Goal: Task Accomplishment & Management: Use online tool/utility

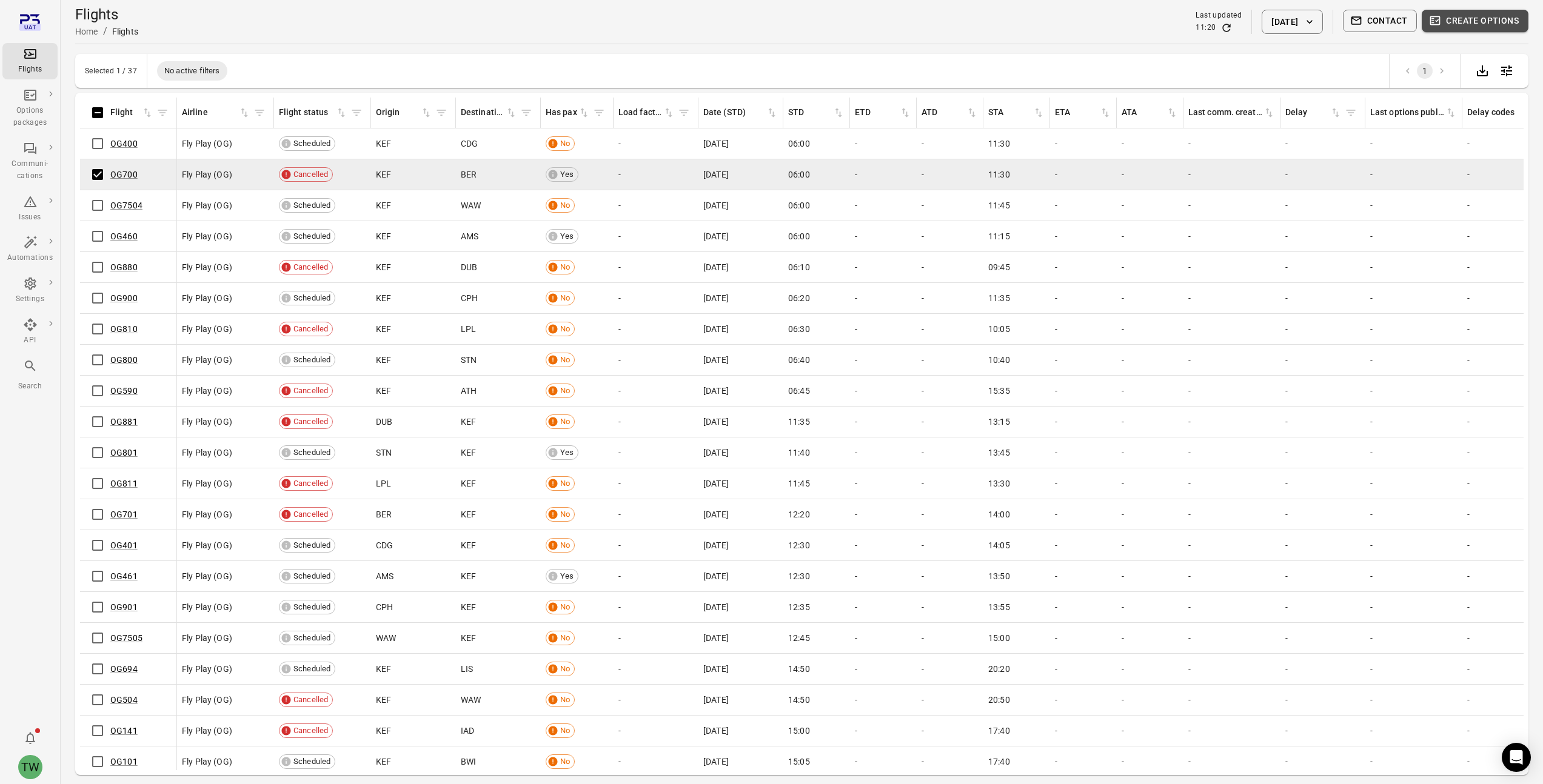
click at [1481, 23] on button "Create options" at bounding box center [1475, 21] width 107 height 23
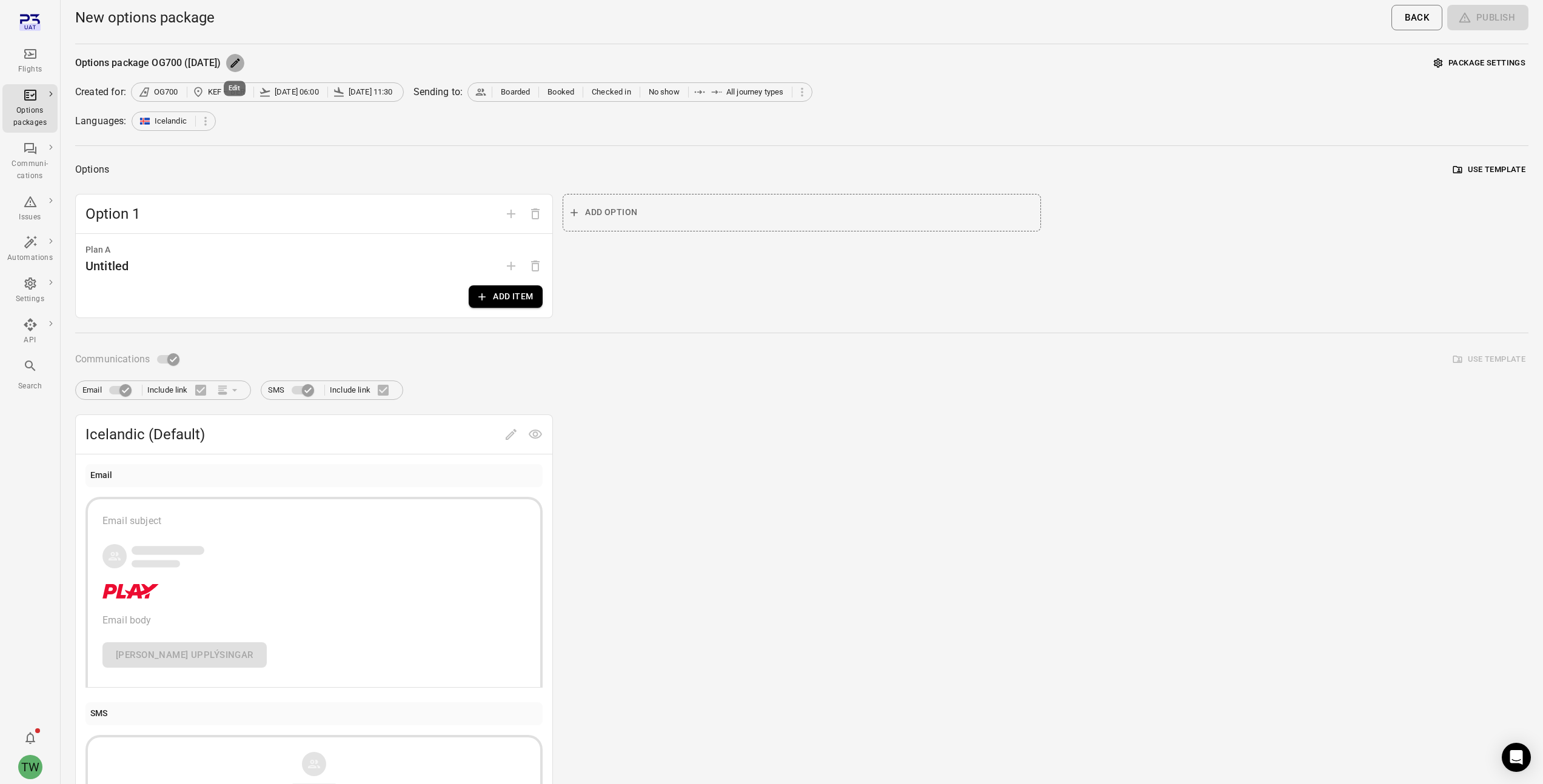
click at [233, 65] on icon "Edit" at bounding box center [235, 63] width 9 height 9
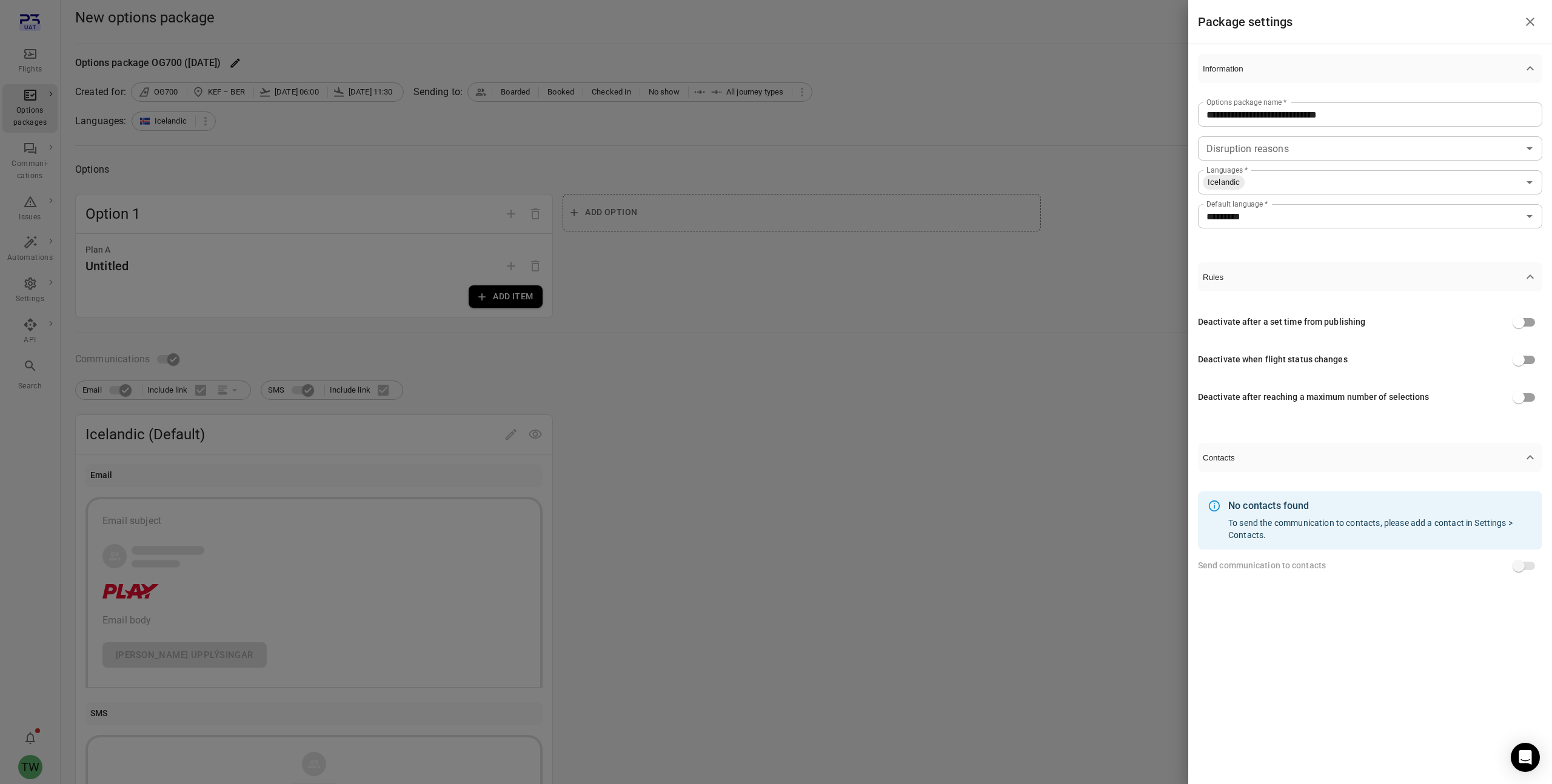
click at [992, 397] on div at bounding box center [776, 392] width 1552 height 784
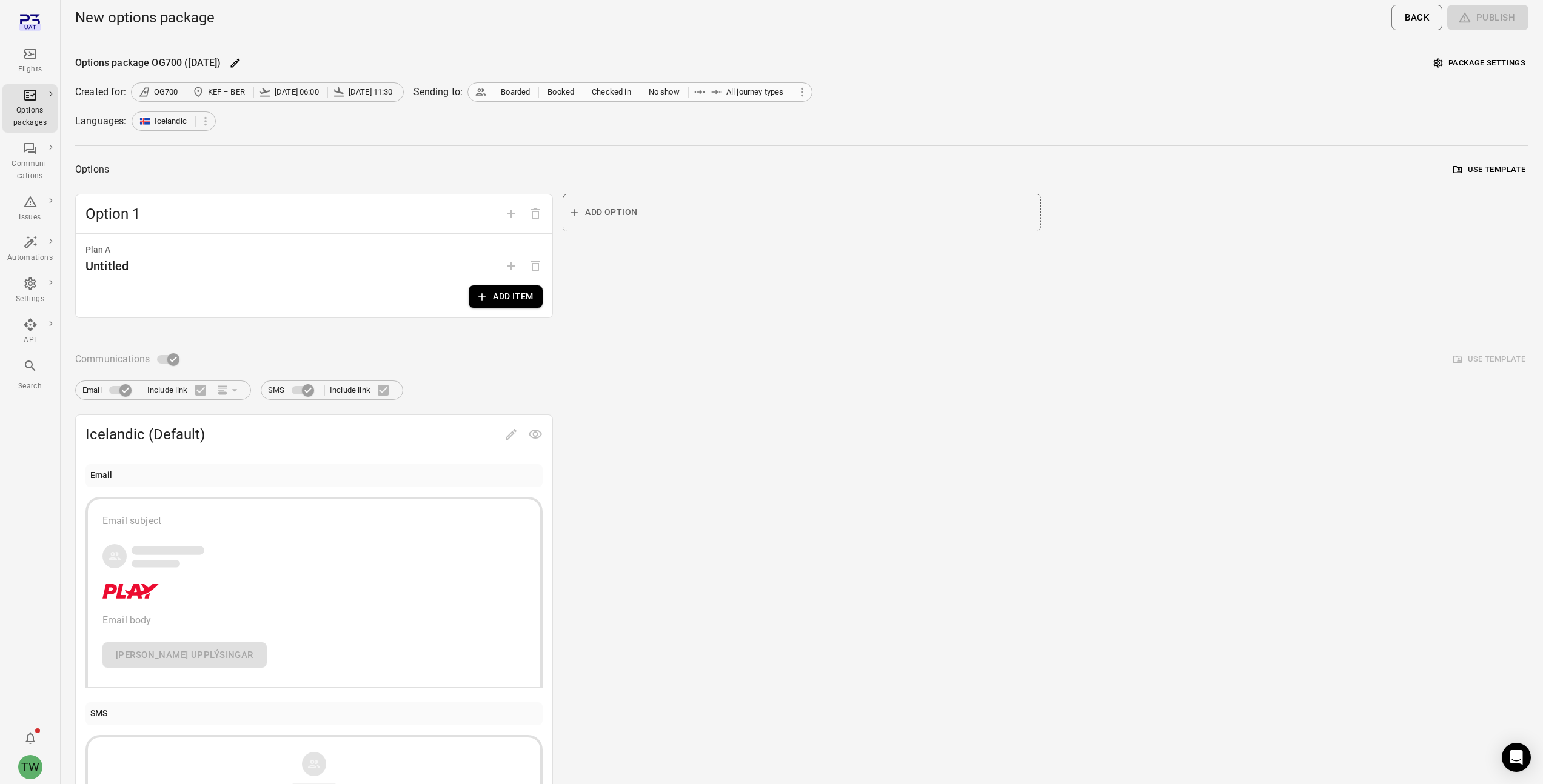
click at [809, 93] on icon at bounding box center [802, 92] width 13 height 13
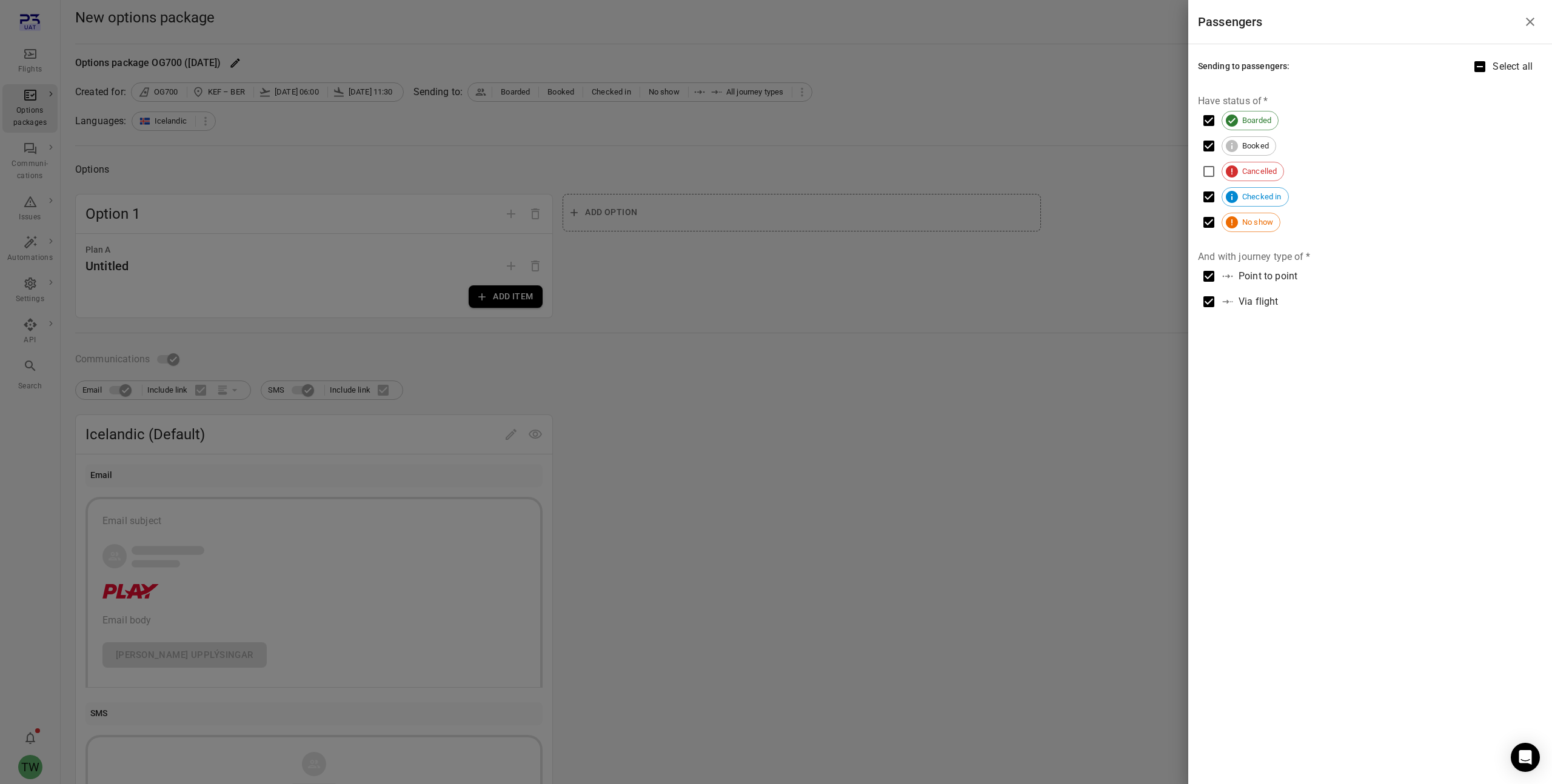
click at [714, 130] on div at bounding box center [776, 392] width 1552 height 784
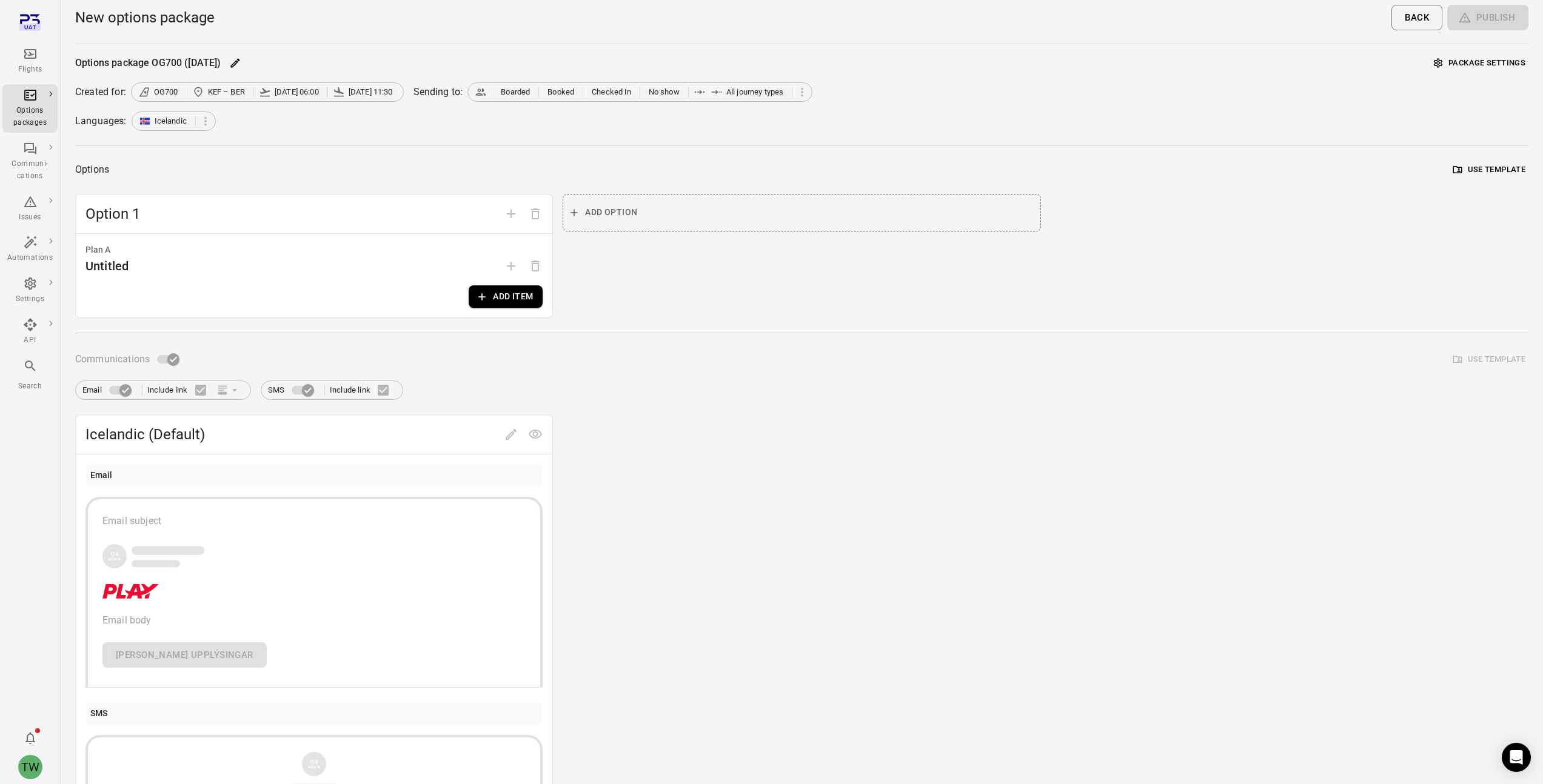
click at [1468, 63] on button "Package settings" at bounding box center [1480, 63] width 98 height 19
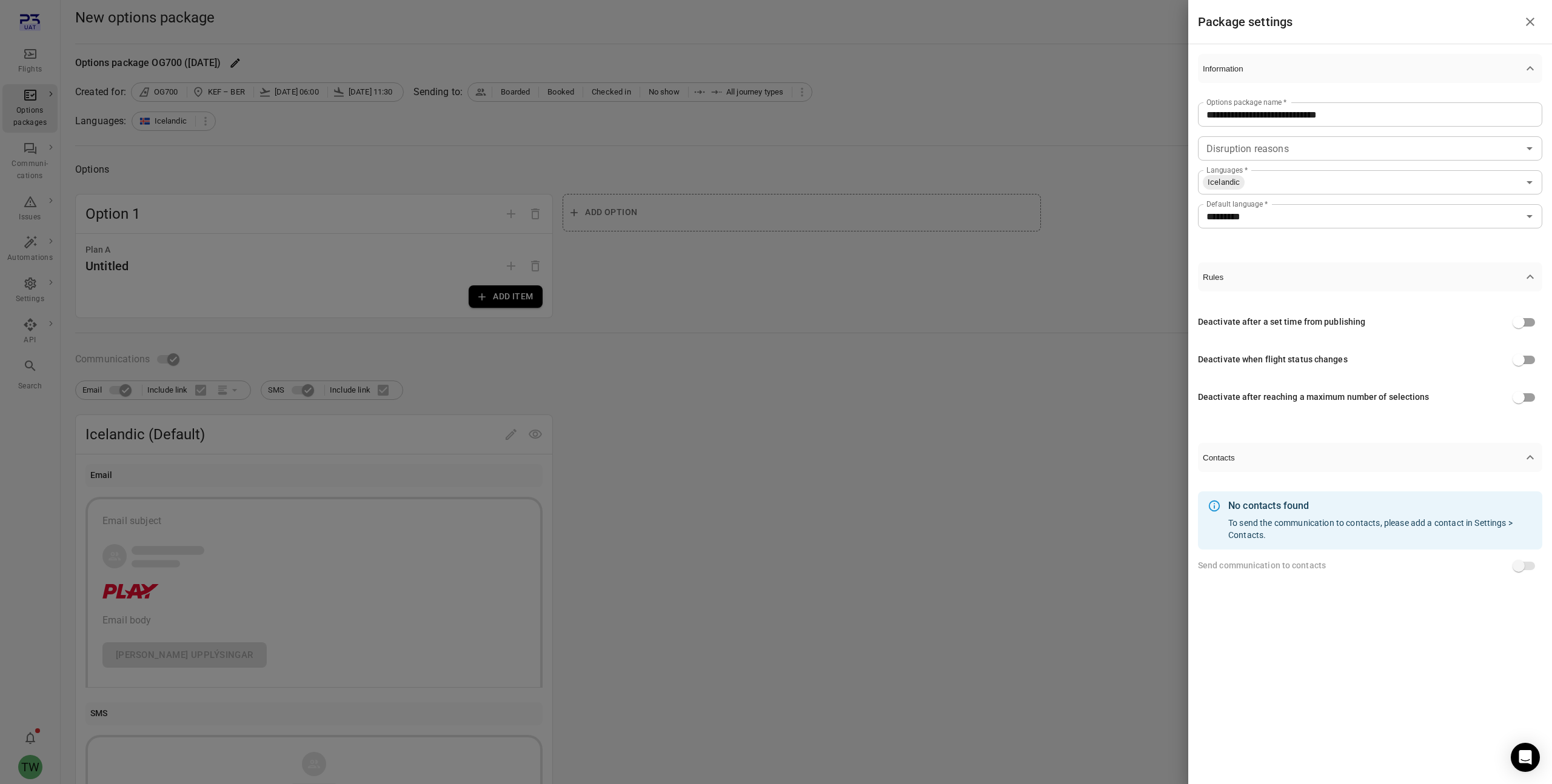
click at [1035, 99] on div at bounding box center [776, 392] width 1552 height 784
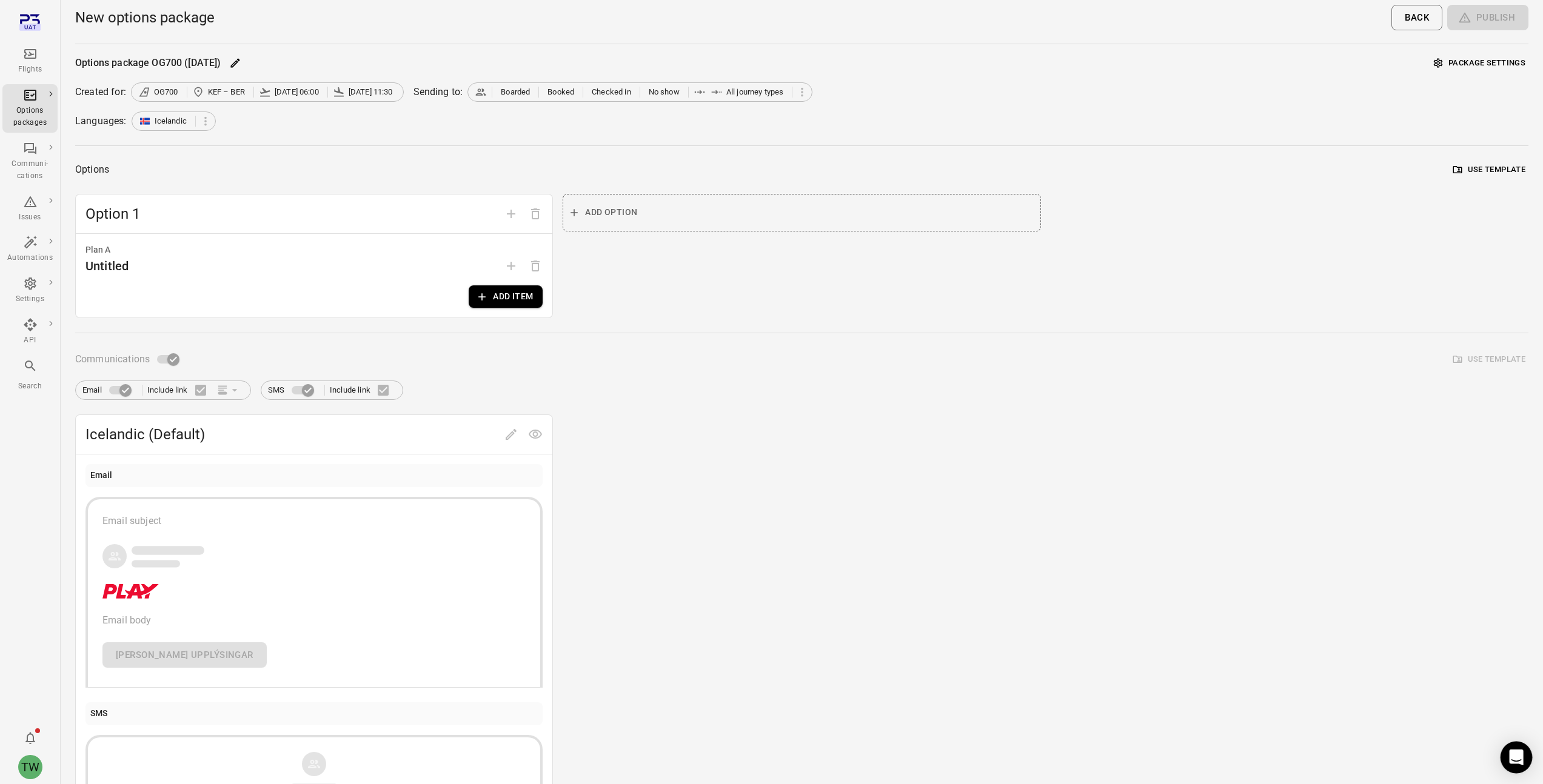
click at [1515, 758] on icon "Open Intercom Messenger" at bounding box center [1515, 757] width 14 height 16
